Goal: Check status

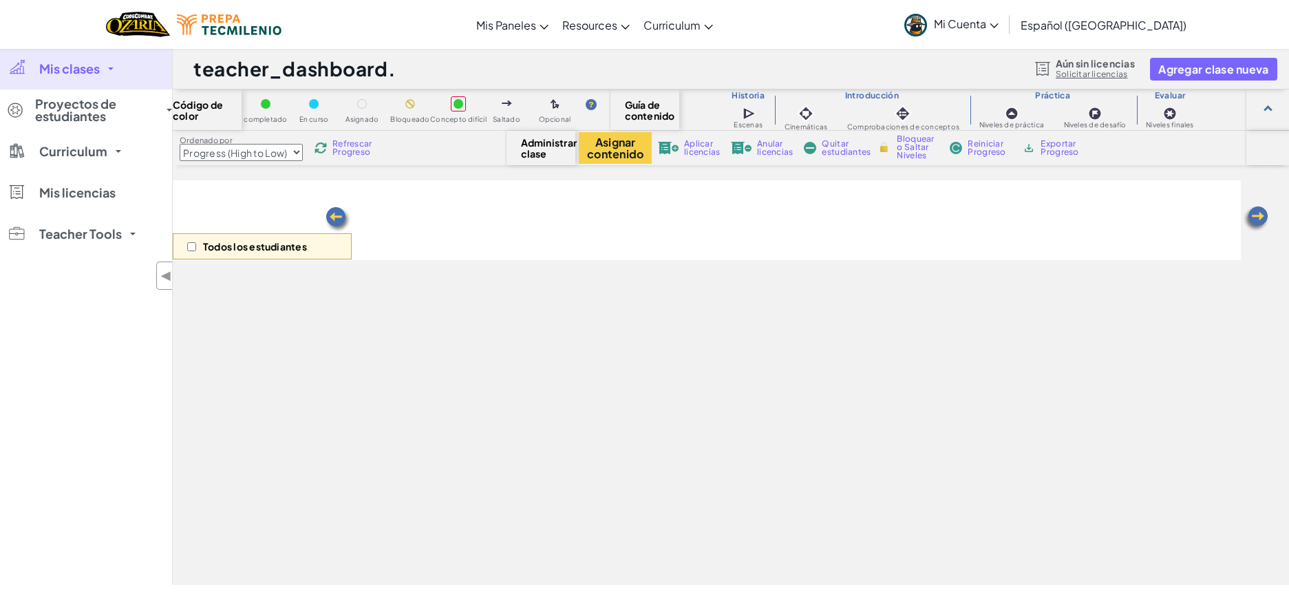
select select "Progress (High to Low)"
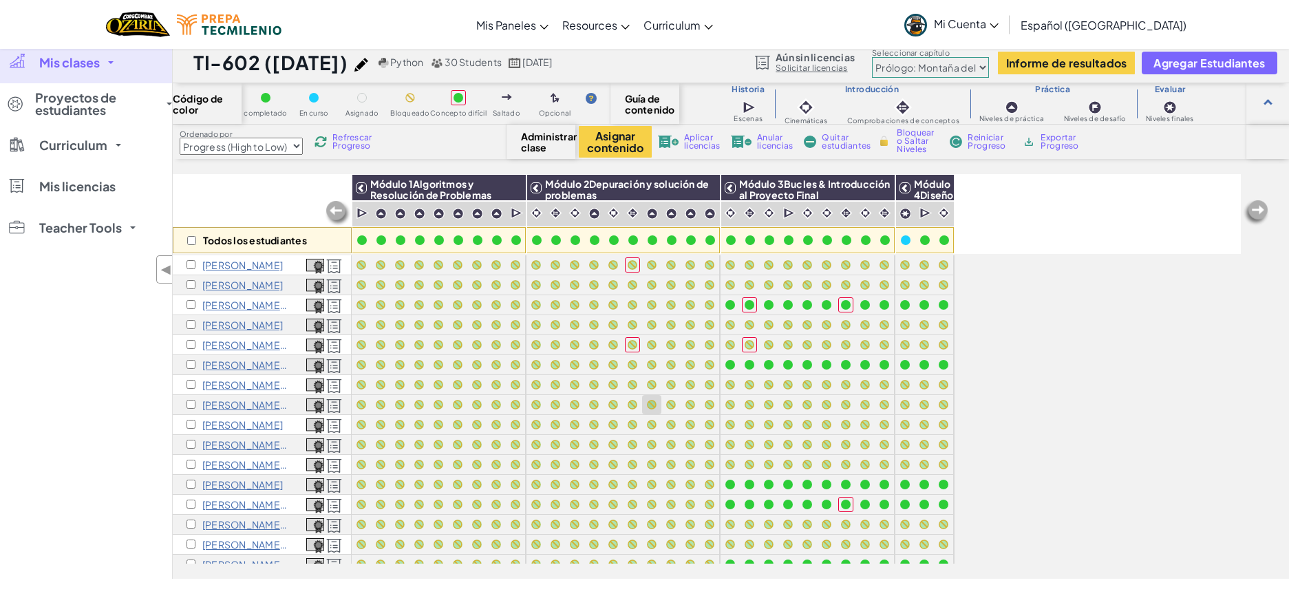
scroll to position [306, 0]
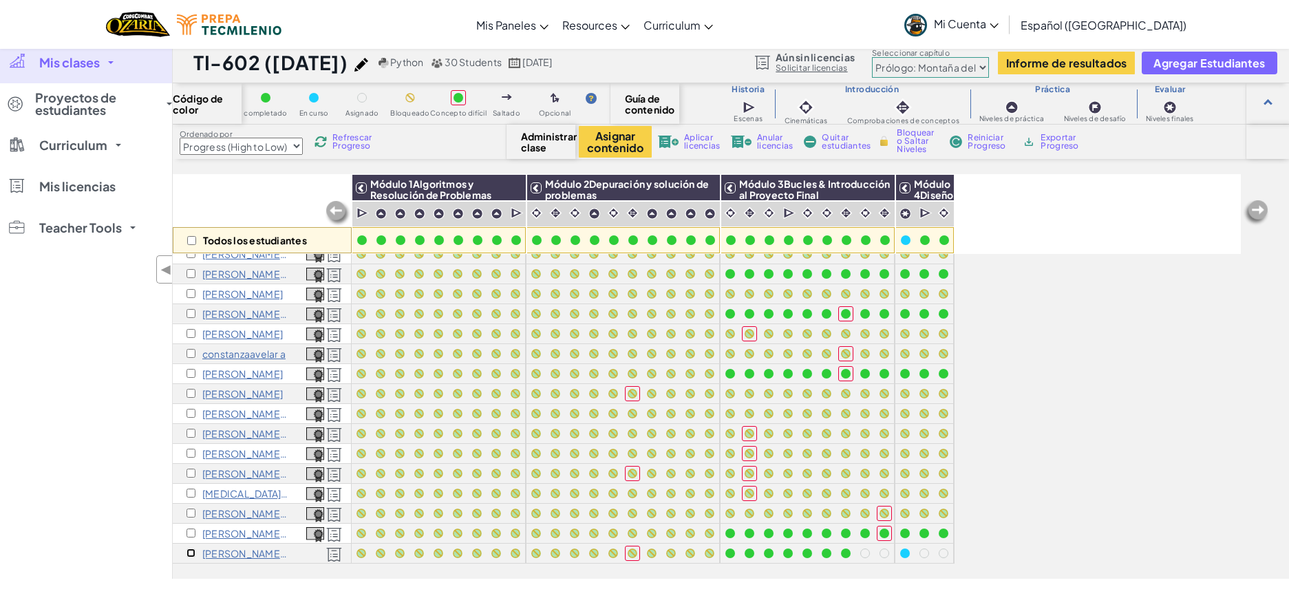
click at [193, 548] on input "checkbox" at bounding box center [190, 552] width 9 height 9
checkbox input "true"
click at [963, 69] on select "Prólogo: Montaña del cielo Capítulo 2: Los Bailarines de la Luna Capítulo 3: La…" at bounding box center [930, 67] width 117 height 21
select select "5d8a57abe8919b28d5113af1"
click at [872, 57] on select "Prólogo: Montaña del cielo Capítulo 2: Los Bailarines de la Luna Capítulo 3: La…" at bounding box center [930, 67] width 117 height 21
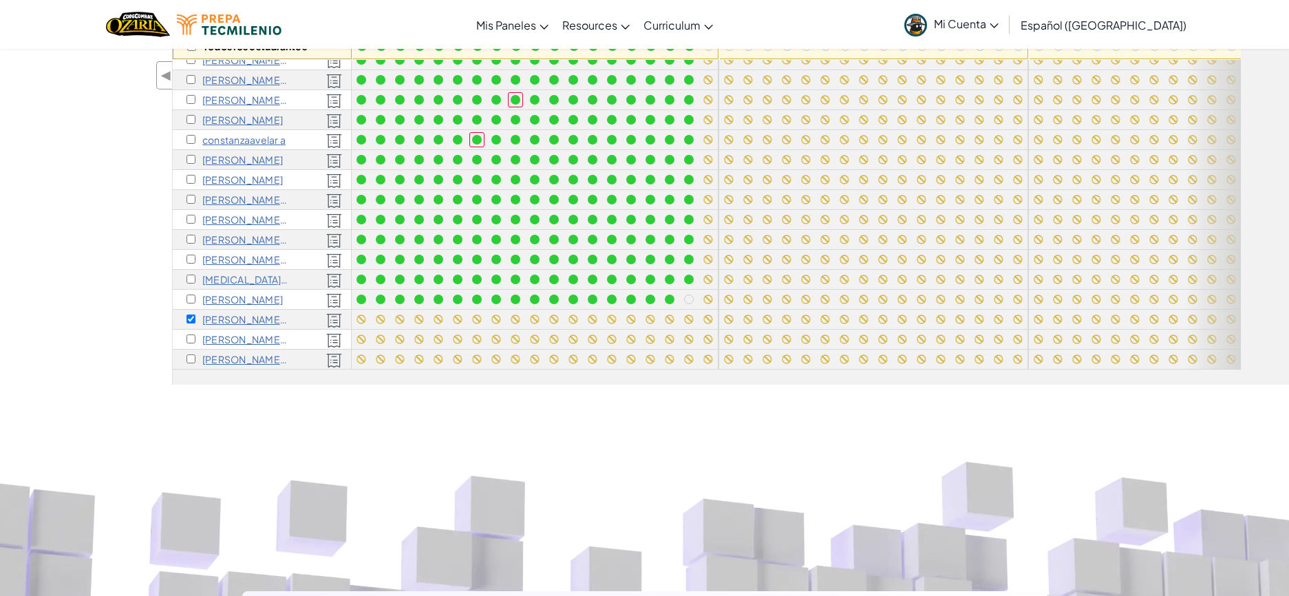
scroll to position [200, 0]
click at [191, 315] on input "checkbox" at bounding box center [190, 319] width 9 height 9
checkbox input "false"
click at [191, 313] on div "[PERSON_NAME] bizarro a" at bounding box center [262, 320] width 179 height 20
click at [191, 355] on input "checkbox" at bounding box center [190, 359] width 9 height 9
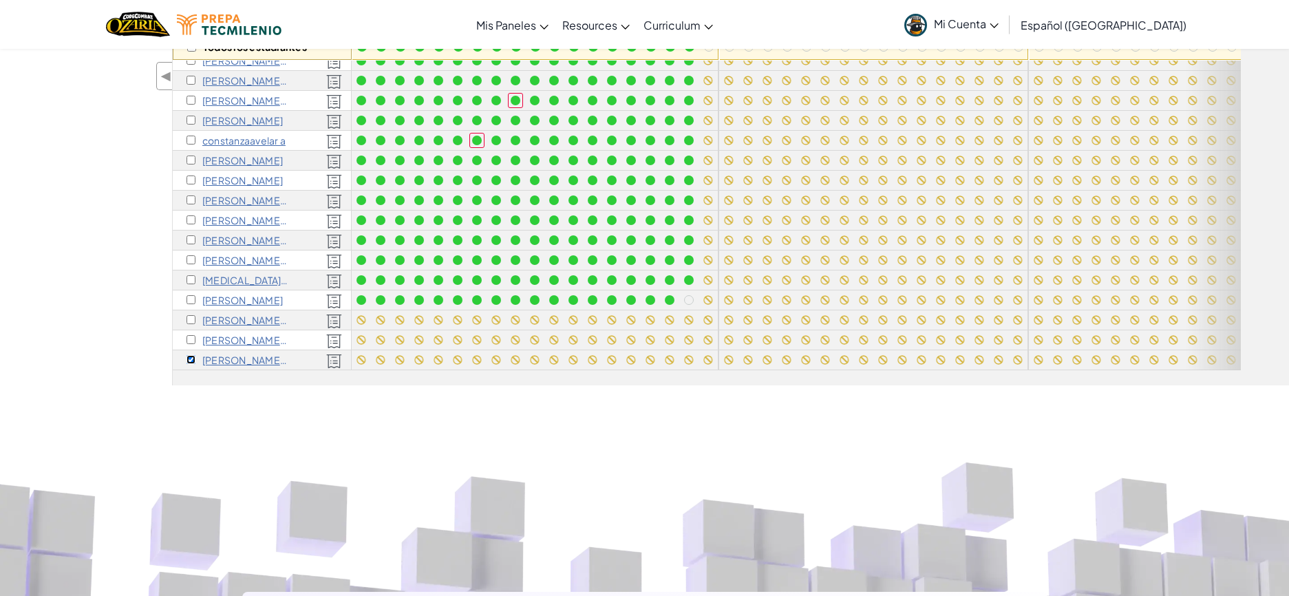
click at [191, 355] on input "checkbox" at bounding box center [190, 359] width 9 height 9
checkbox input "false"
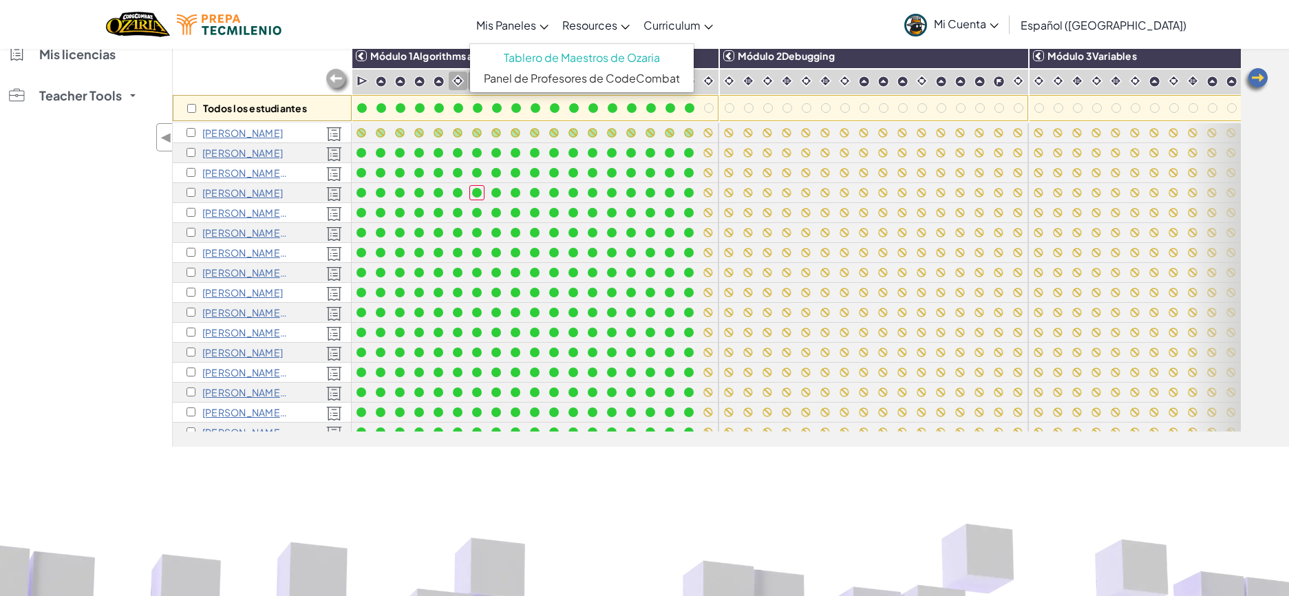
scroll to position [0, 0]
